Goal: Information Seeking & Learning: Learn about a topic

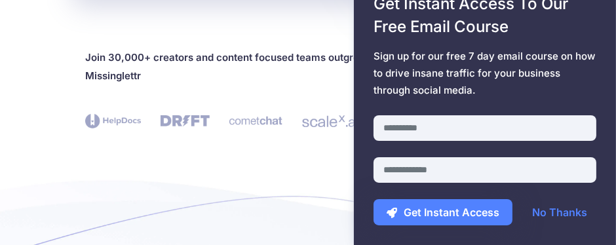
scroll to position [393, 0]
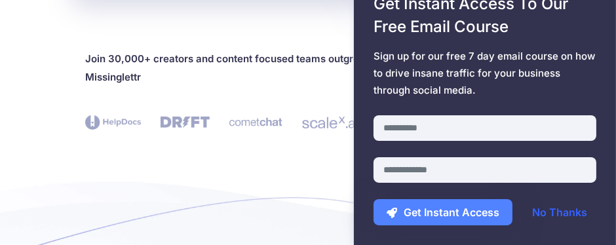
click at [579, 215] on link "No Thanks" at bounding box center [559, 212] width 81 height 26
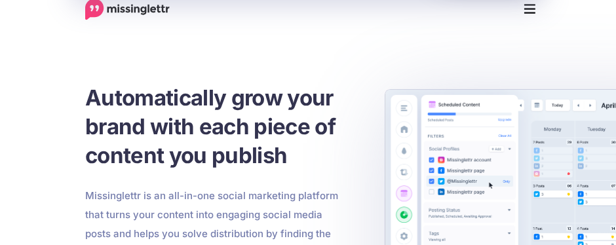
scroll to position [0, 0]
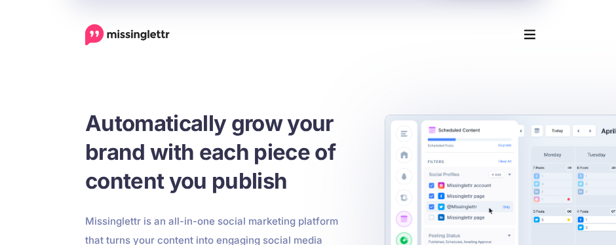
click at [155, 30] on img at bounding box center [127, 35] width 85 height 22
click at [525, 37] on icon "Menu" at bounding box center [530, 35] width 12 height 20
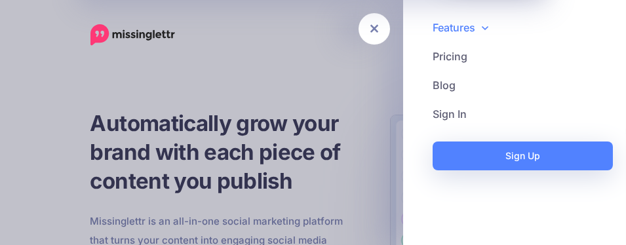
click at [469, 22] on link "Features" at bounding box center [514, 27] width 197 height 29
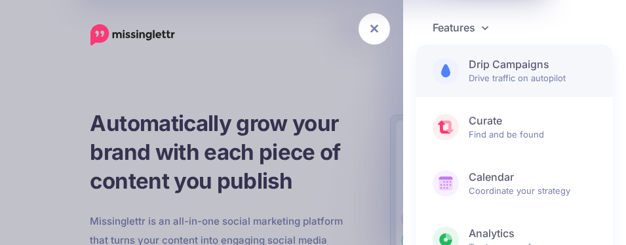
click at [488, 73] on span "Drip Campaigns Drive traffic on autopilot" at bounding box center [533, 71] width 128 height 26
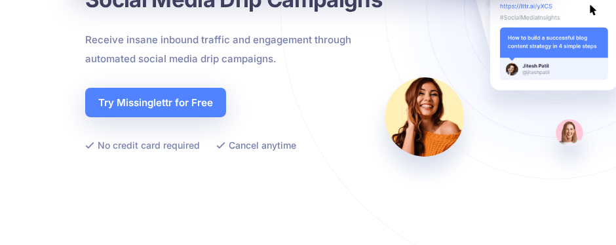
scroll to position [131, 0]
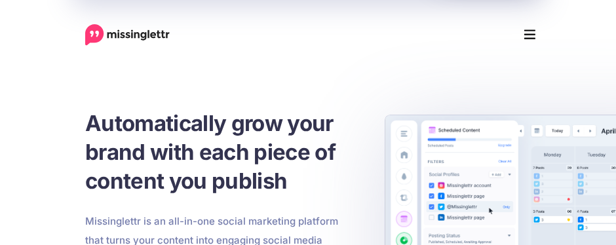
click at [530, 36] on icon "Menu" at bounding box center [530, 35] width 12 height 20
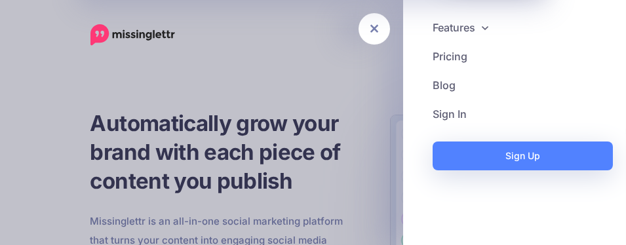
click at [333, 75] on div at bounding box center [313, 122] width 626 height 245
click at [332, 76] on div at bounding box center [313, 122] width 626 height 245
click at [374, 30] on icon at bounding box center [374, 28] width 9 height 13
